Goal: Transaction & Acquisition: Purchase product/service

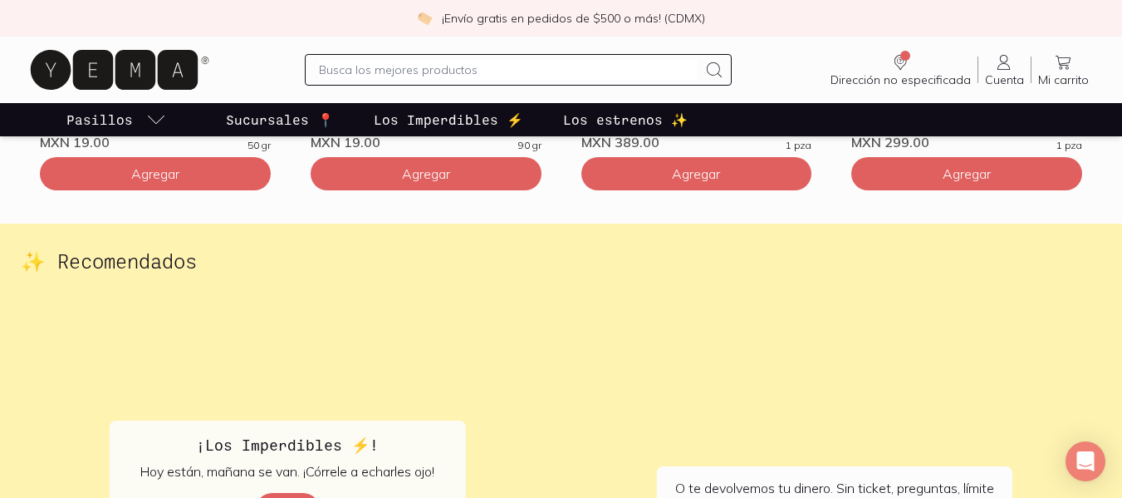
scroll to position [2726, 0]
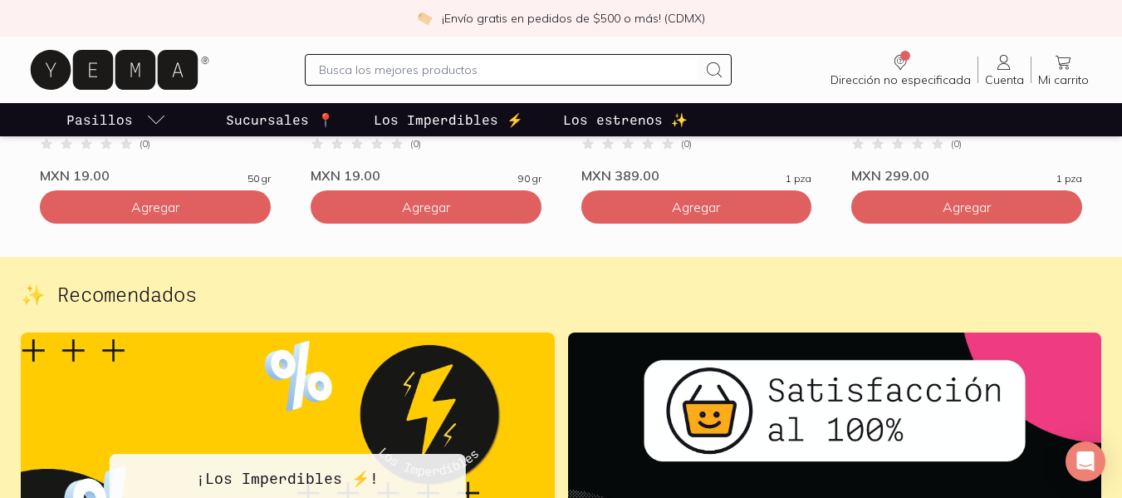
click at [282, 120] on p "Sucursales 📍" at bounding box center [280, 120] width 108 height 20
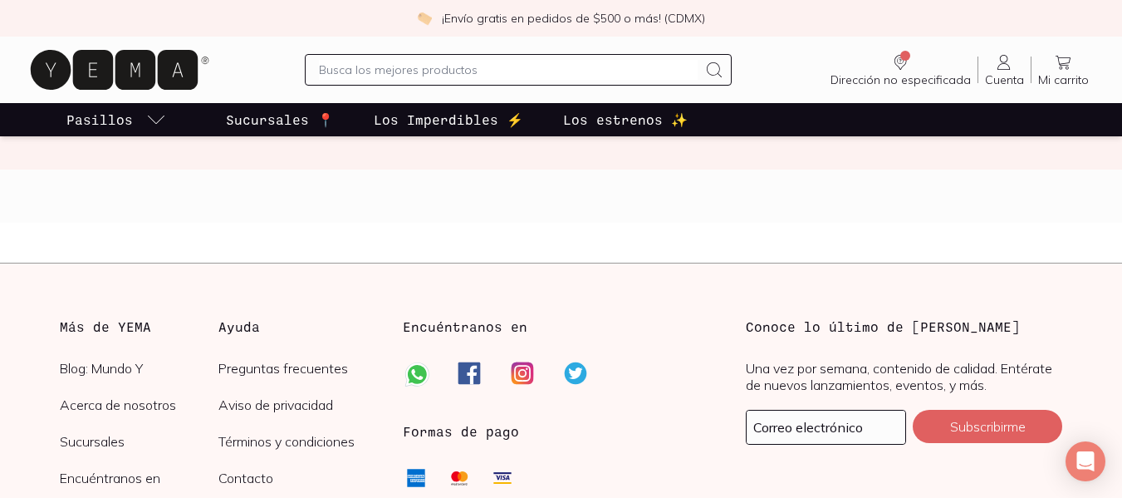
scroll to position [2808, 0]
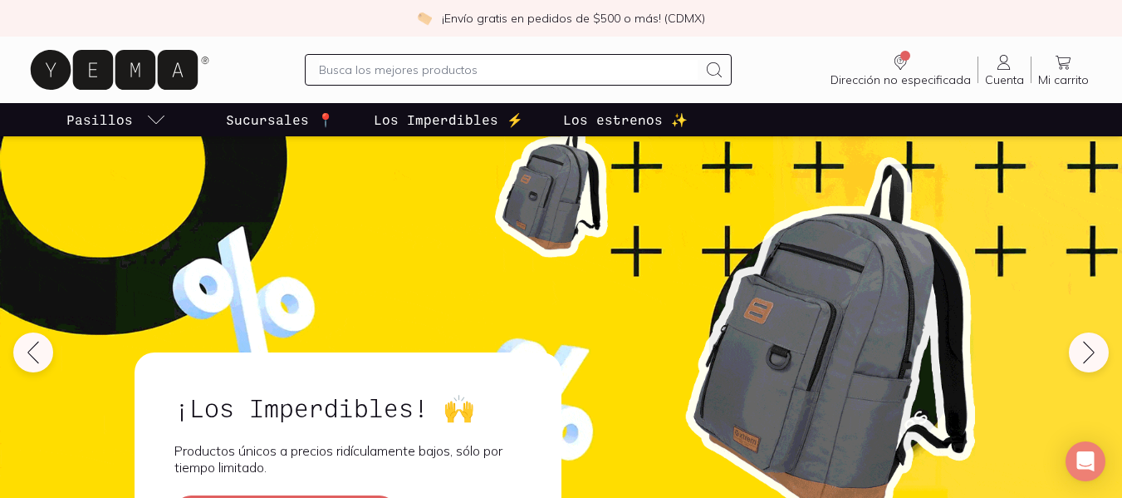
click at [621, 111] on p "Los estrenos ✨" at bounding box center [625, 120] width 125 height 20
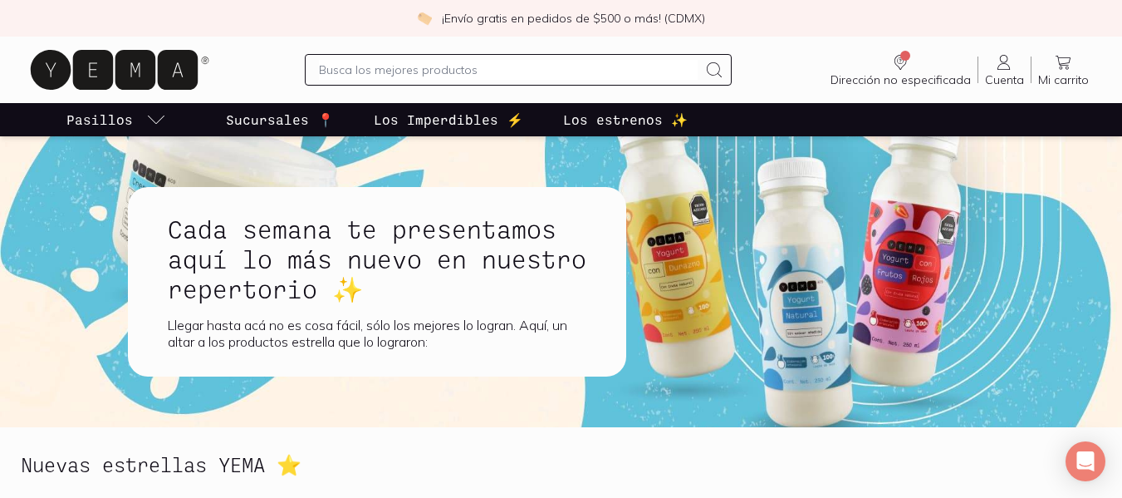
click at [444, 119] on p "Los Imperdibles ⚡️" at bounding box center [449, 120] width 150 height 20
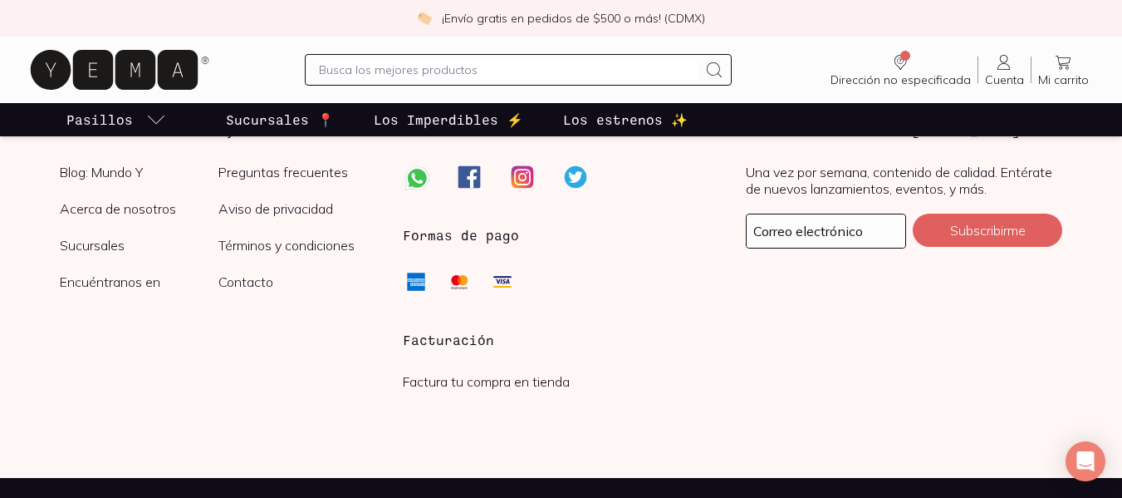
scroll to position [2538, 0]
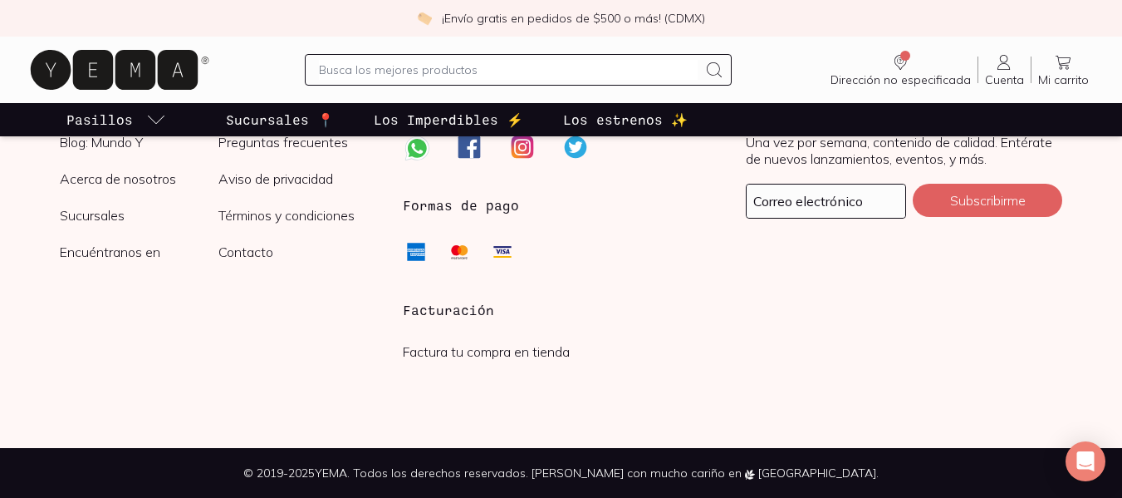
click at [152, 267] on div "Más de YEMA Blog: Mundo Y Acerca de nosotros Sucursales Encuéntranos en Ayuda P…" at bounding box center [218, 192] width 316 height 203
click at [137, 256] on link "Encuéntranos en" at bounding box center [139, 251] width 159 height 17
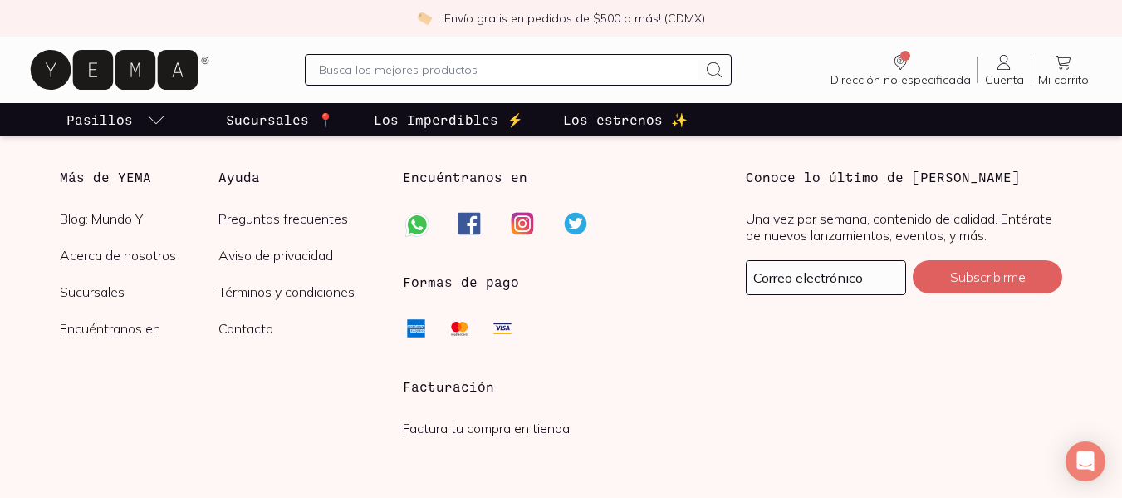
scroll to position [930, 0]
click at [137, 256] on link "Acerca de nosotros" at bounding box center [139, 254] width 159 height 17
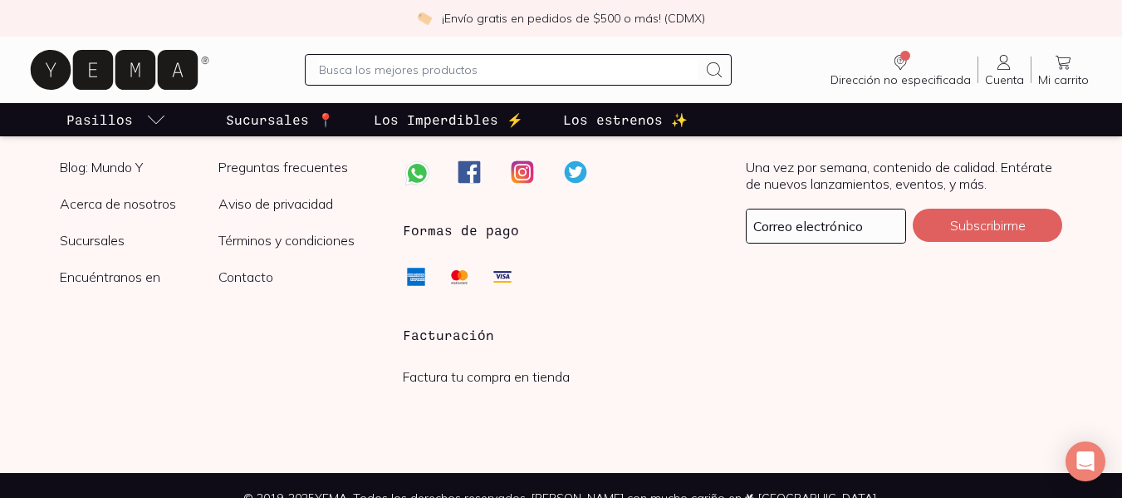
scroll to position [4431, 0]
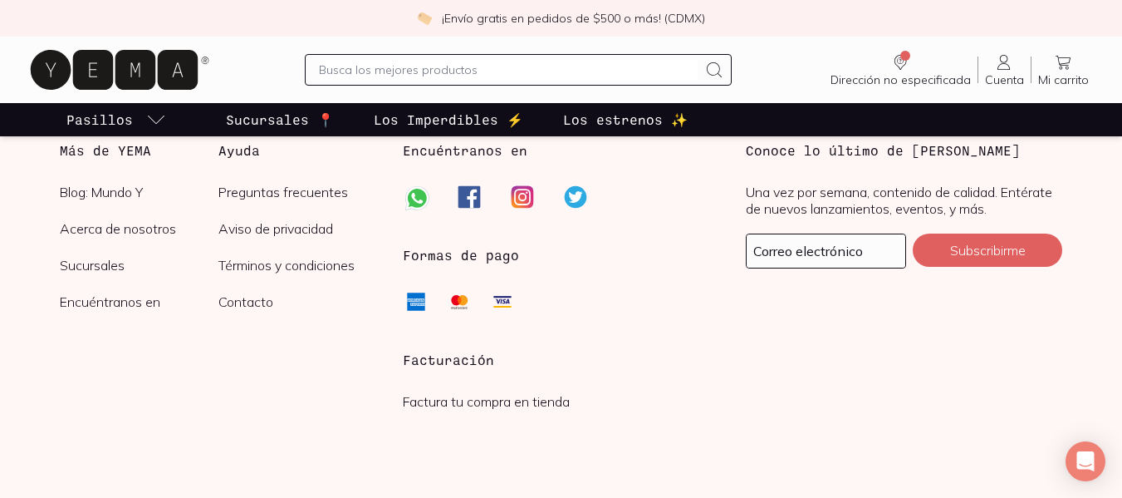
click at [93, 273] on link "Sucursales" at bounding box center [139, 265] width 159 height 17
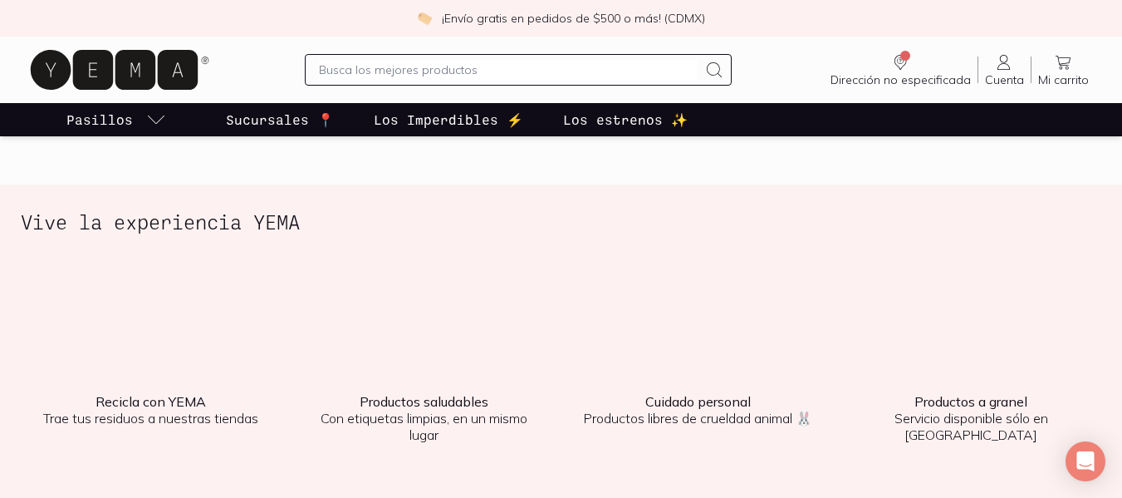
scroll to position [2130, 0]
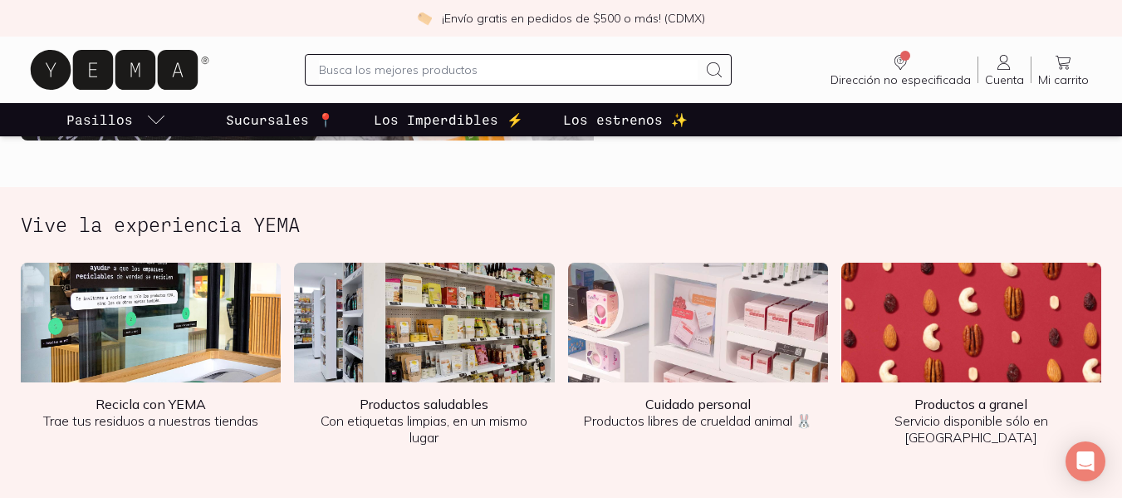
click at [457, 311] on img at bounding box center [424, 322] width 260 height 120
click at [440, 315] on img at bounding box center [424, 322] width 260 height 120
drag, startPoint x: 440, startPoint y: 315, endPoint x: 693, endPoint y: 370, distance: 258.4
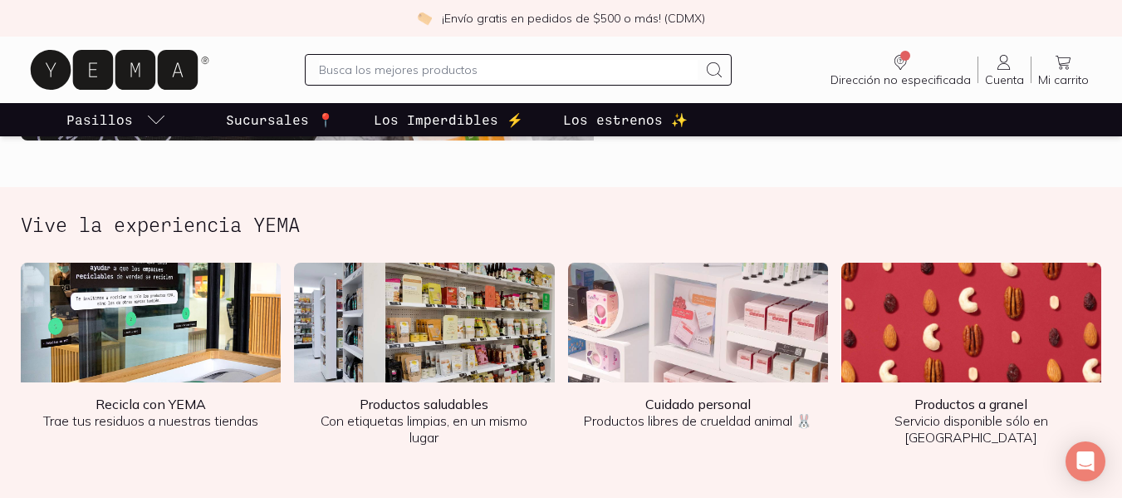
click at [693, 370] on img at bounding box center [698, 322] width 260 height 120
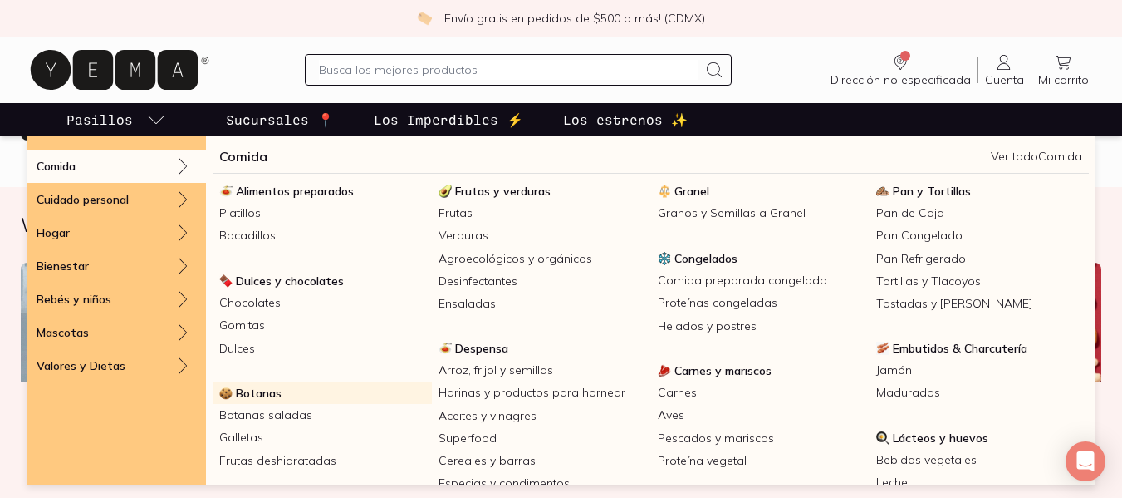
click at [254, 396] on span "Botanas" at bounding box center [259, 392] width 46 height 15
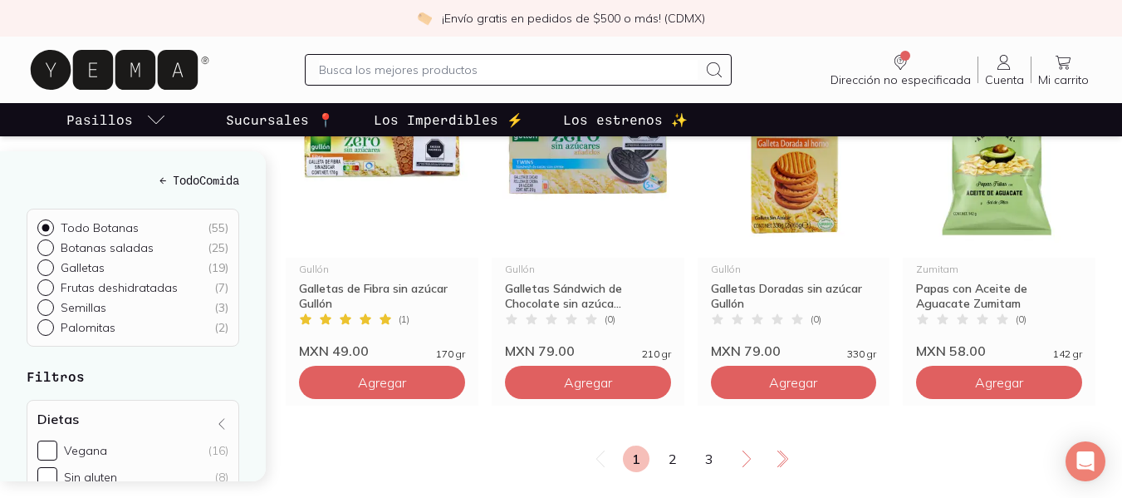
scroll to position [2175, 0]
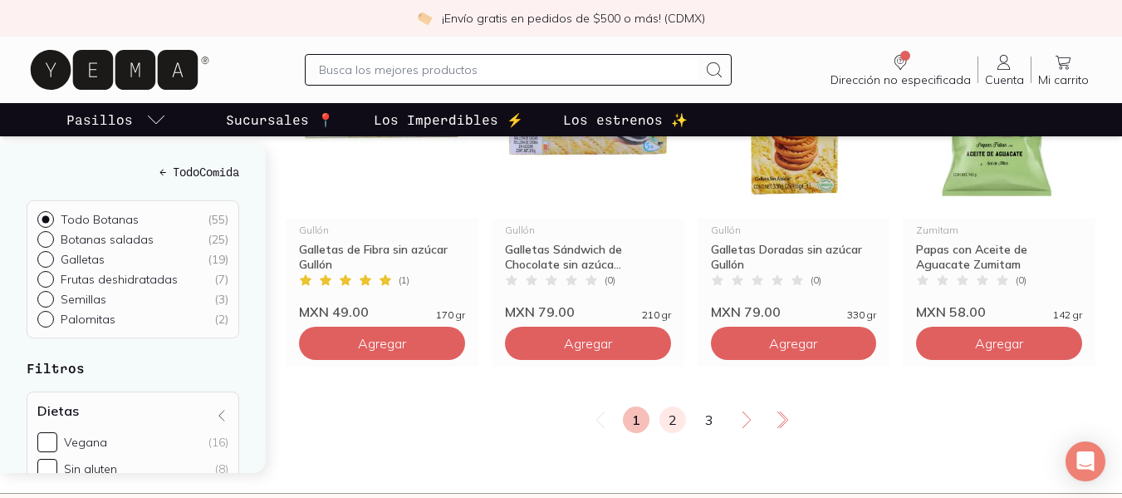
click at [675, 420] on link "2" at bounding box center [673, 419] width 27 height 27
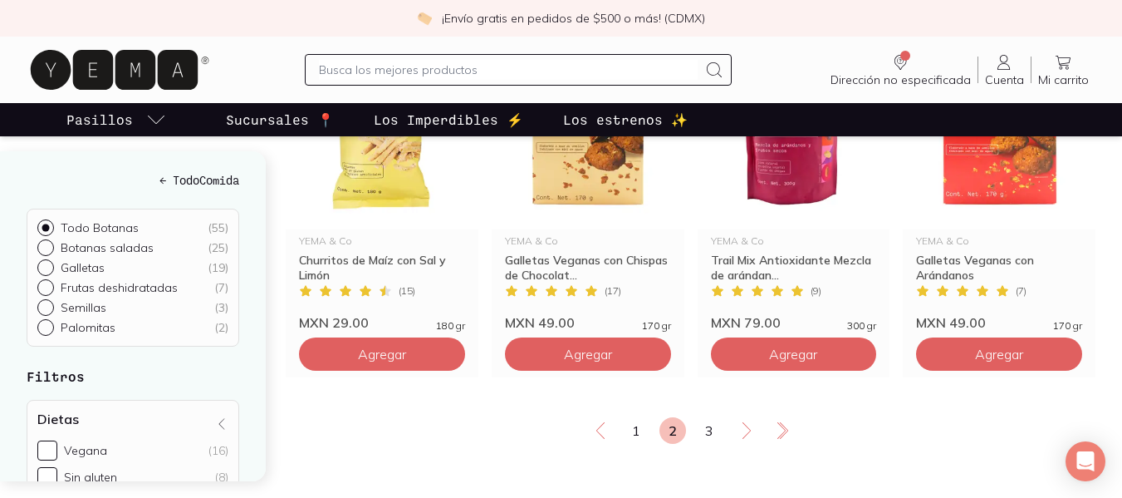
scroll to position [2131, 0]
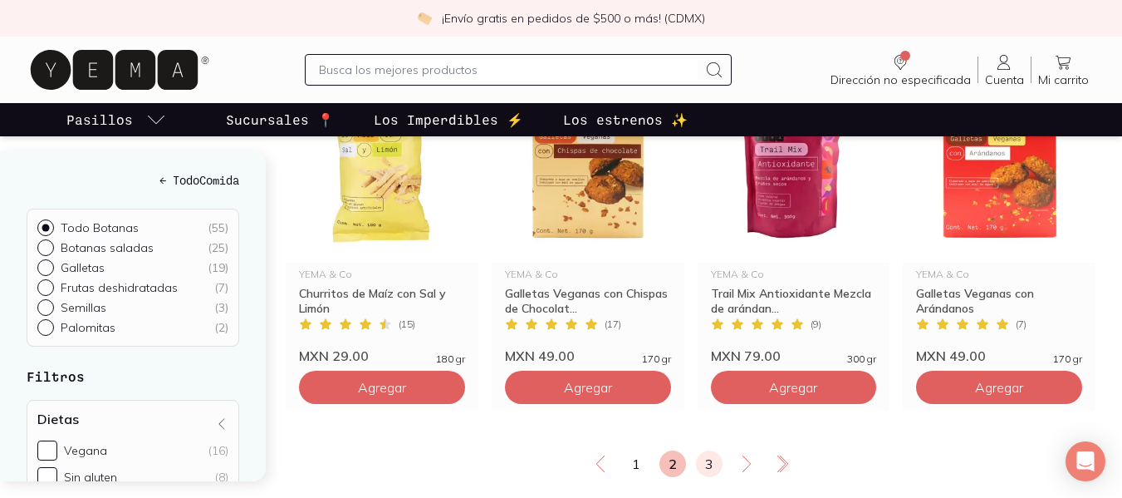
click at [715, 458] on link "3" at bounding box center [709, 463] width 27 height 27
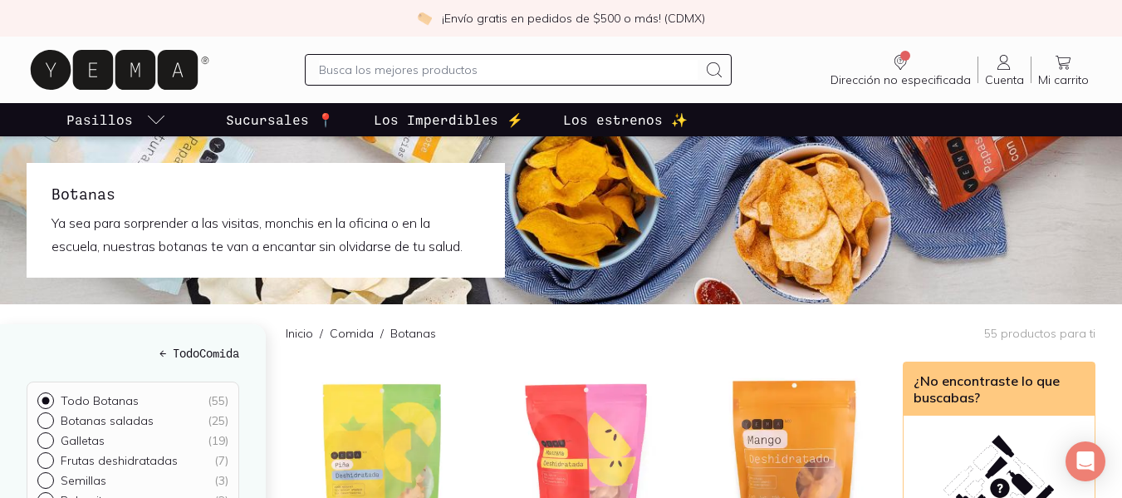
click at [406, 68] on input "text" at bounding box center [509, 70] width 380 height 20
type input "susalia"
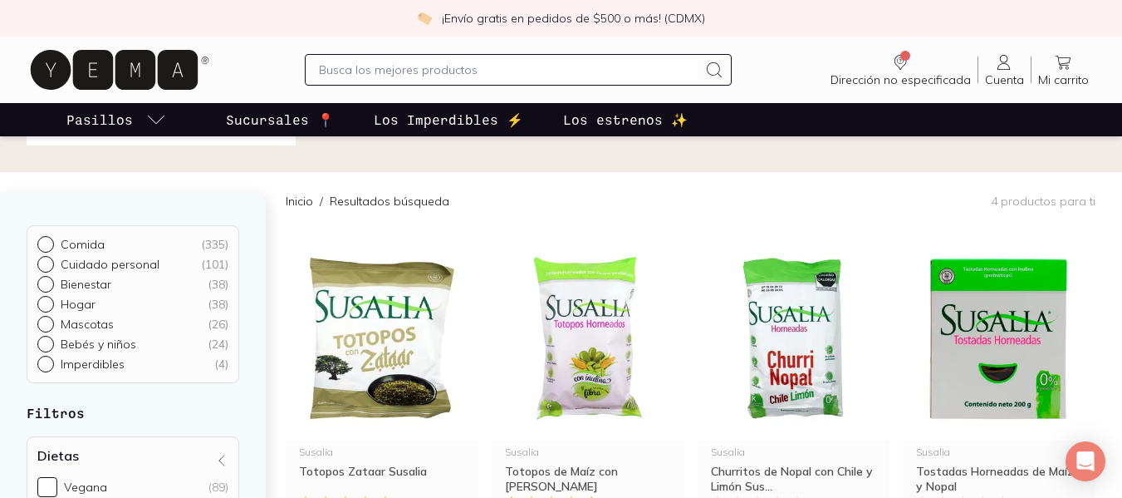
scroll to position [75, 0]
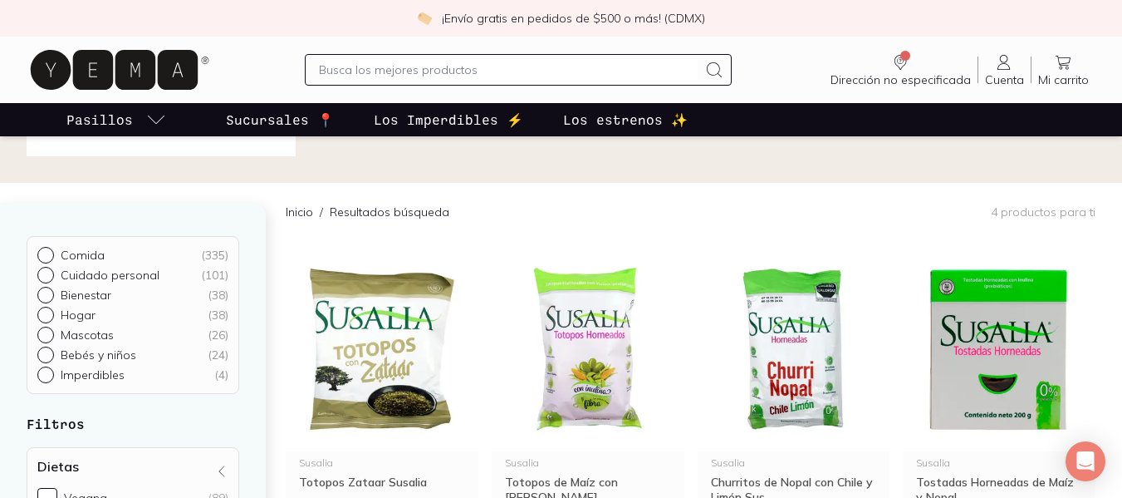
click at [85, 87] on icon at bounding box center [114, 70] width 167 height 40
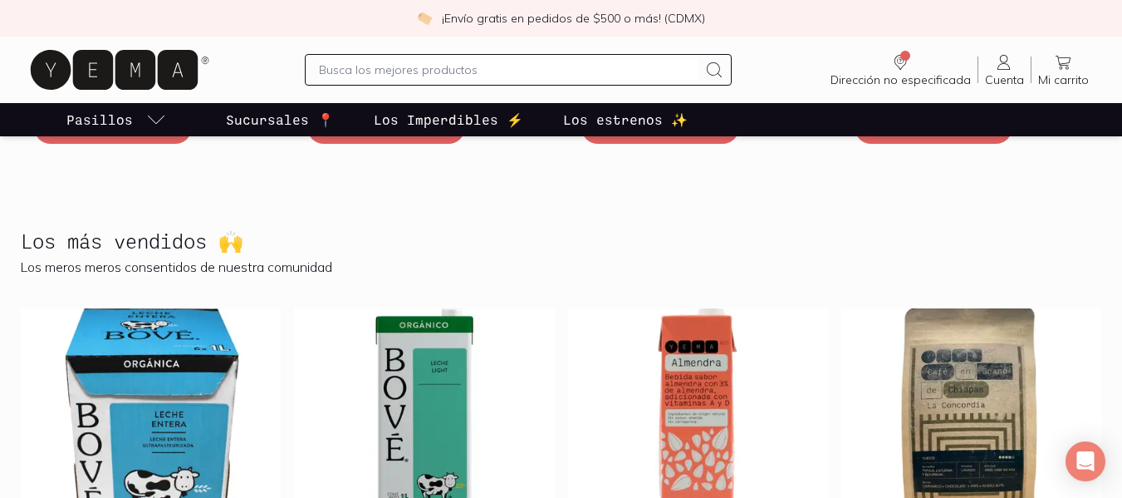
scroll to position [675, 0]
